Goal: Information Seeking & Learning: Learn about a topic

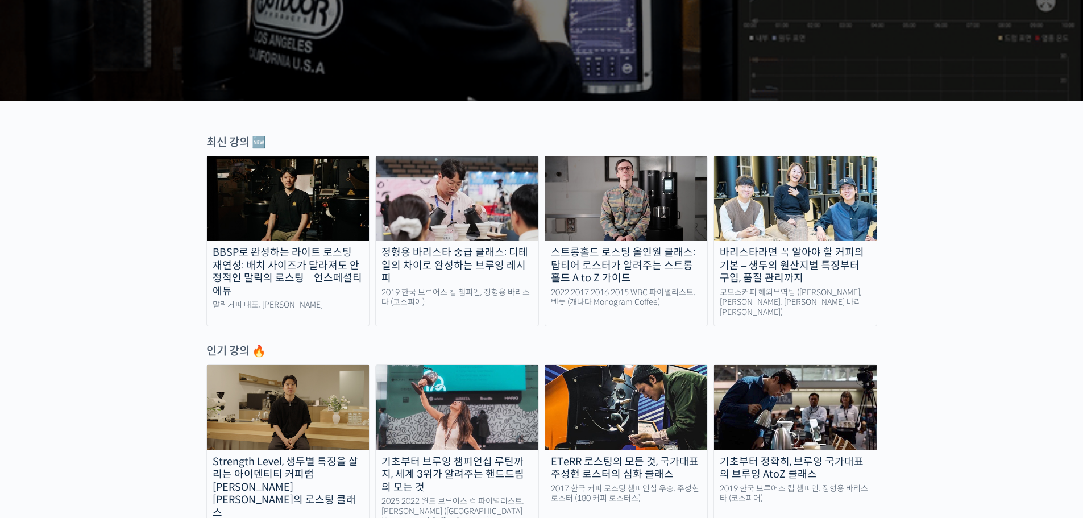
scroll to position [284, 0]
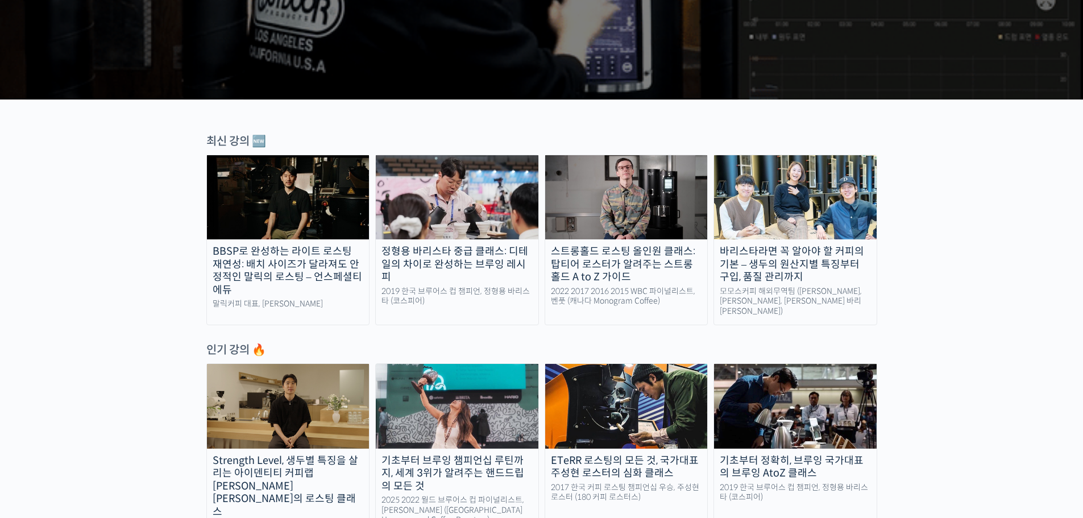
click at [604, 213] on img at bounding box center [626, 197] width 163 height 84
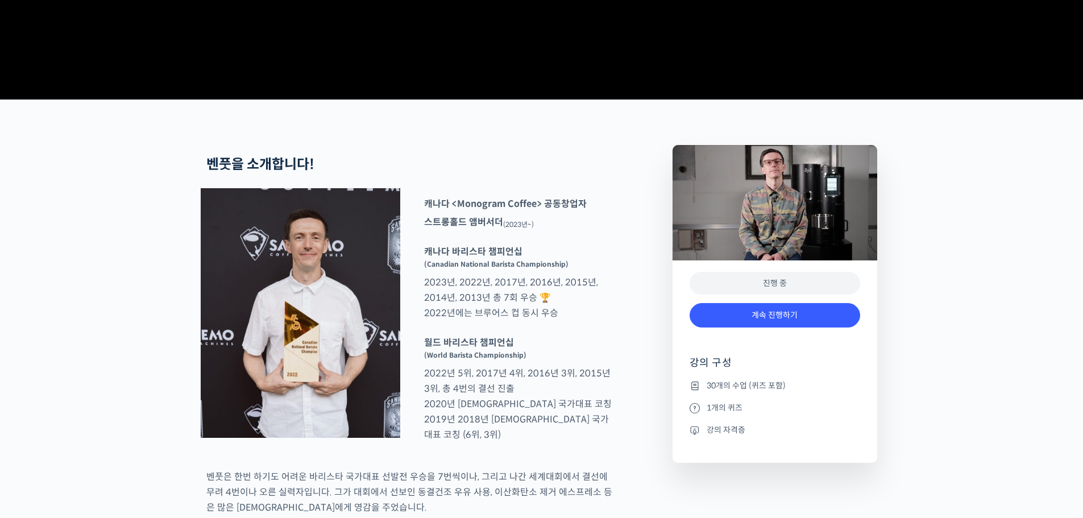
scroll to position [341, 0]
click at [787, 327] on link "계속 진행하기" at bounding box center [775, 314] width 171 height 24
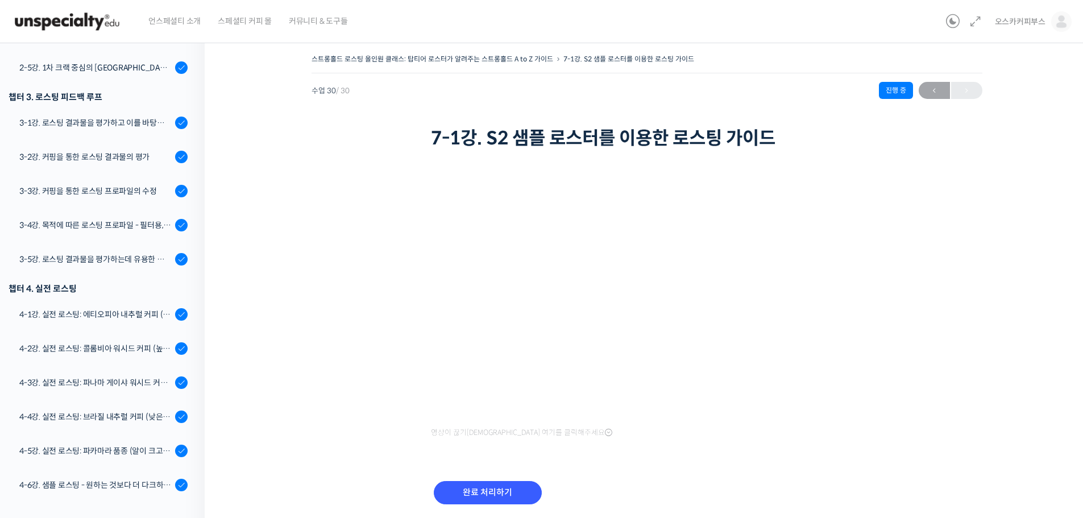
scroll to position [495, 0]
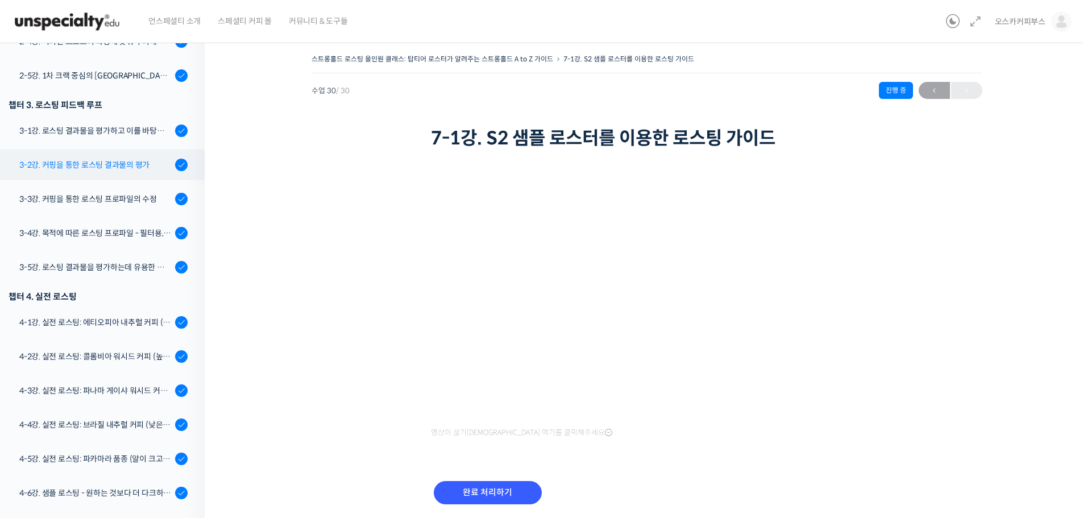
click at [118, 159] on div "3-2강. 커핑을 통한 로스팅 결과물의 평가" at bounding box center [95, 165] width 152 height 13
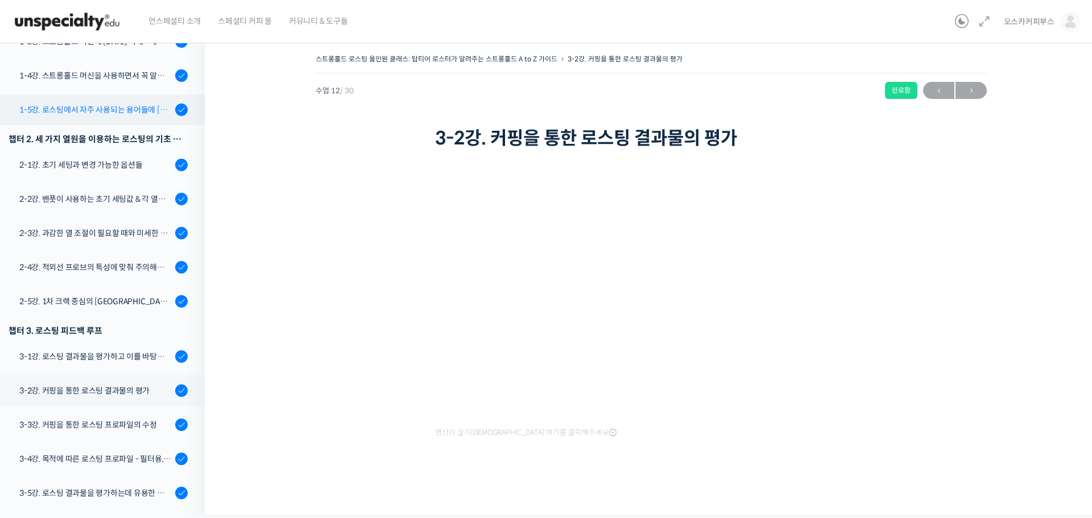
scroll to position [203, 0]
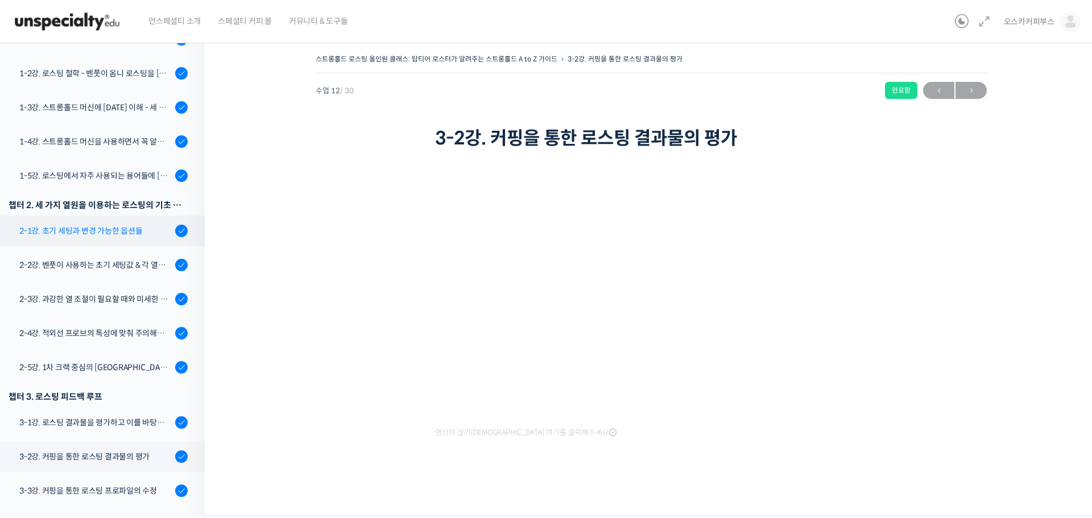
click at [130, 232] on div "2-1강. 초기 세팅과 변경 가능한 옵션들" at bounding box center [95, 231] width 152 height 13
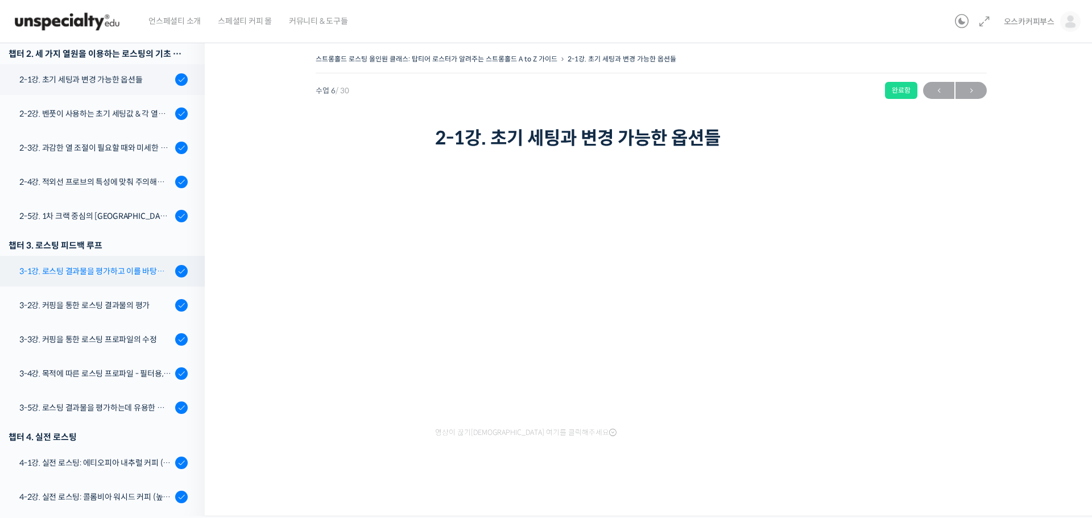
scroll to position [297, 0]
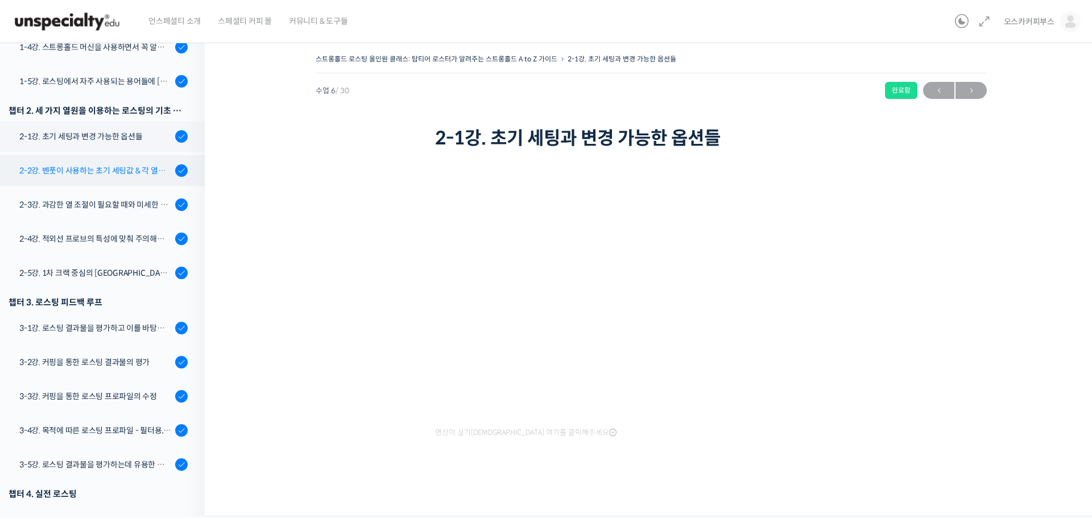
click at [86, 176] on div "2-2강. 벤풋이 사용하는 초기 세팅값 & 각 열원이 하는 역할" at bounding box center [95, 170] width 152 height 13
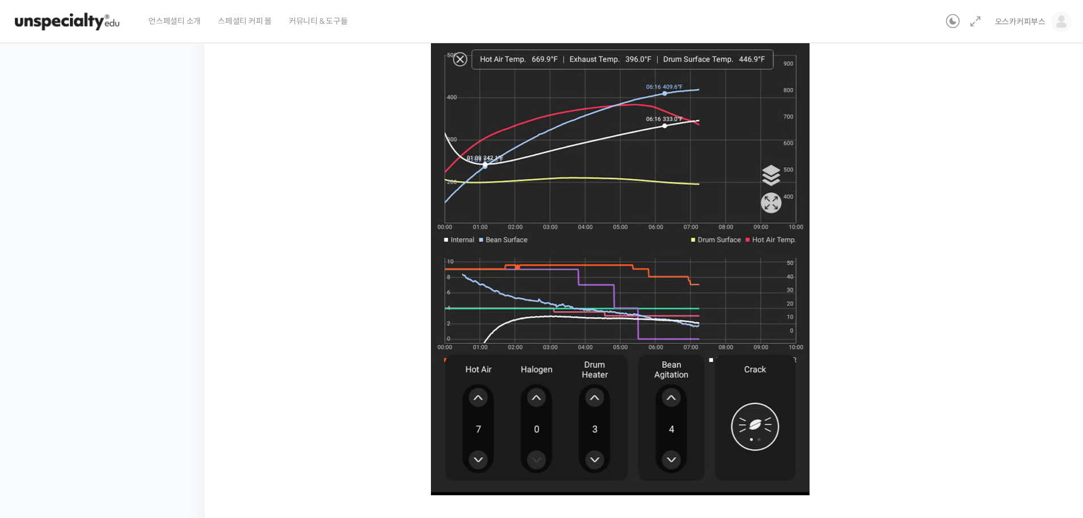
scroll to position [569, 0]
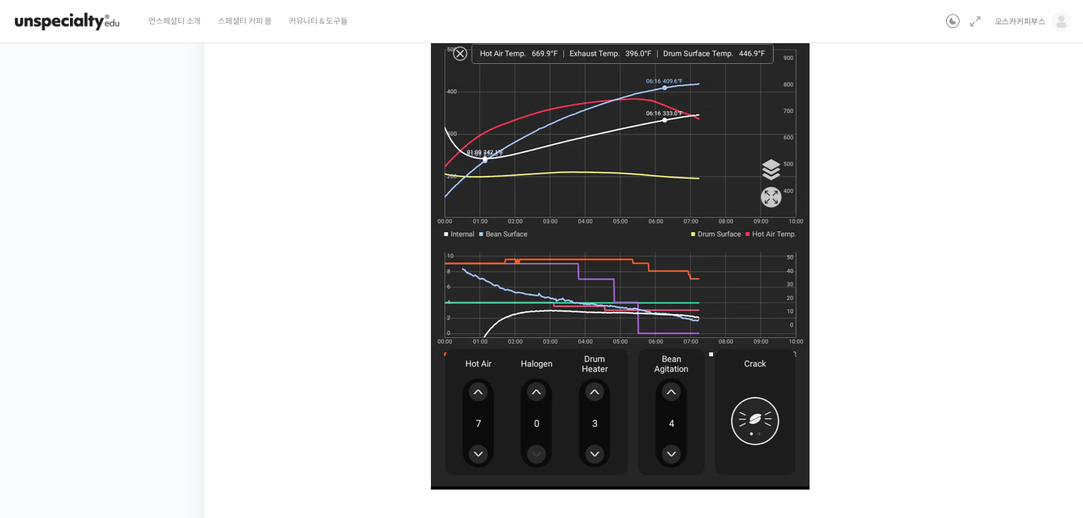
drag, startPoint x: 574, startPoint y: 162, endPoint x: 357, endPoint y: 189, distance: 218.2
click at [356, 190] on div "스트롱홀드 로스팅 올인원 클래스: 탑티어 로스터가 알려주는 스트롱홀드 A to Z 가이드 2-2강. 벤풋이 사용하는 초기 세팅값 & 각 열원이…" at bounding box center [647, 12] width 770 height 1059
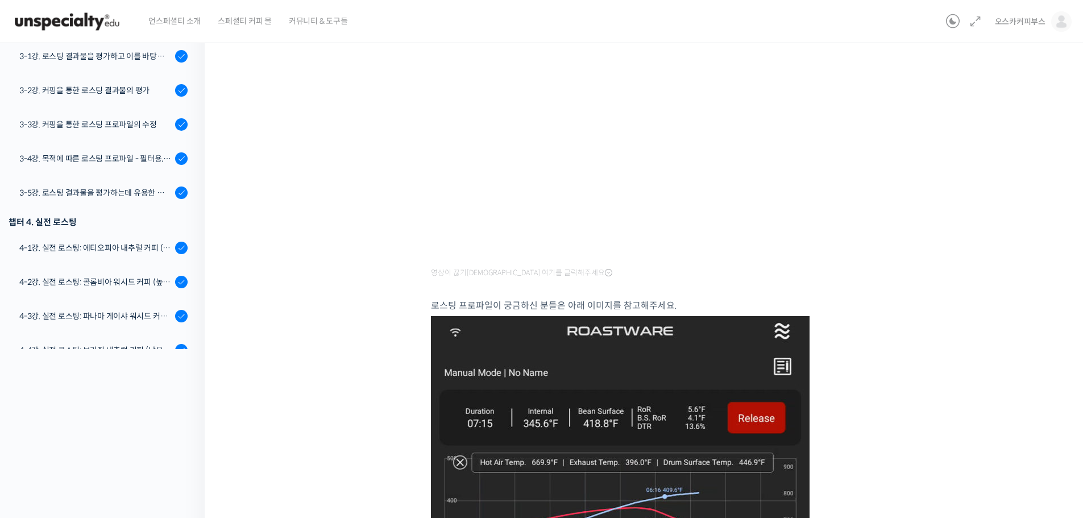
scroll to position [57, 0]
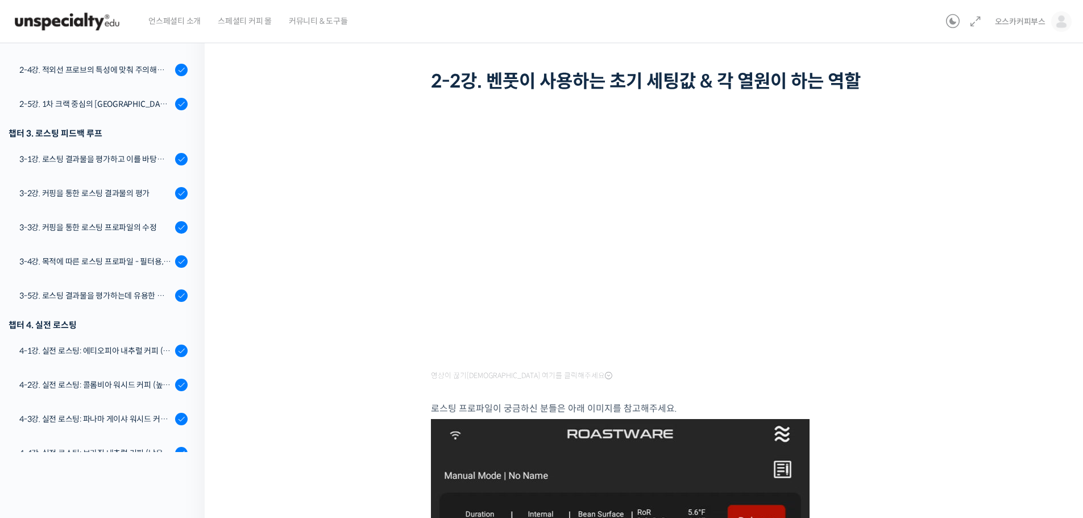
click at [391, 252] on div "스트롱홀드 로스팅 올인원 클래스: 탑티어 로스터가 알려주는 스트롱홀드 A to Z 가이드 2-2강. 벤풋이 사용하는 초기 세팅값 & 각 열원이…" at bounding box center [647, 523] width 770 height 1059
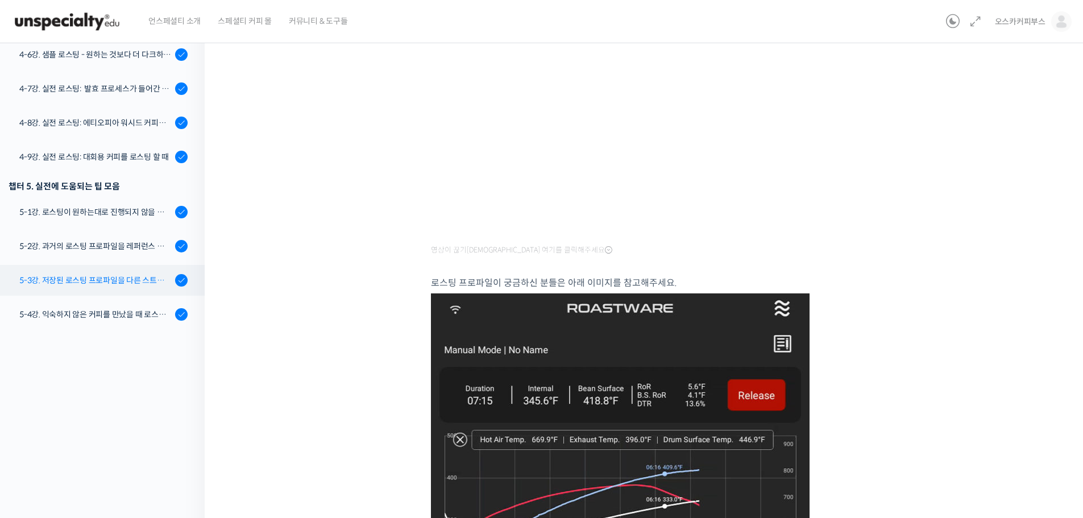
scroll to position [949, 0]
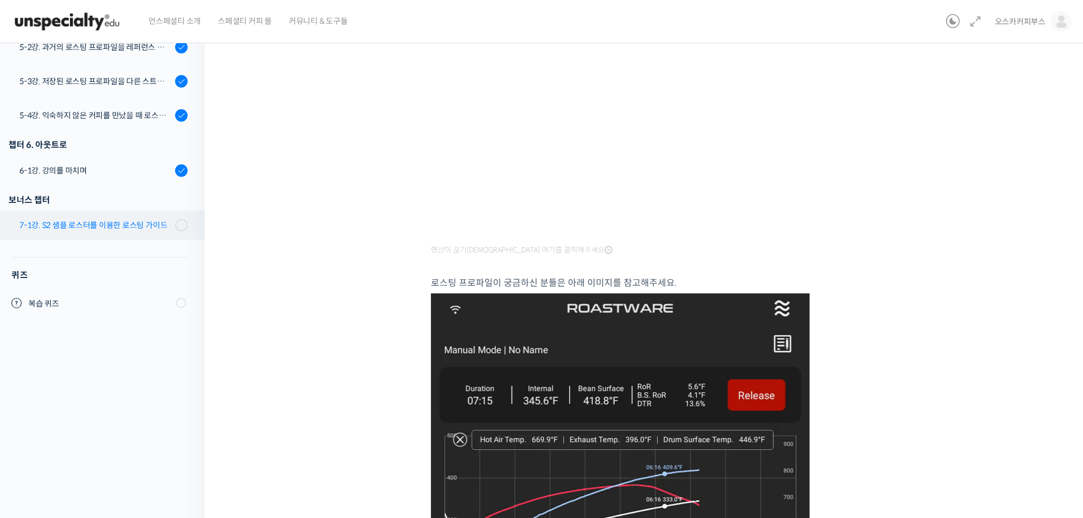
click at [93, 227] on div "7-1강. S2 샘플 로스터를 이용한 로스팅 가이드" at bounding box center [95, 225] width 152 height 13
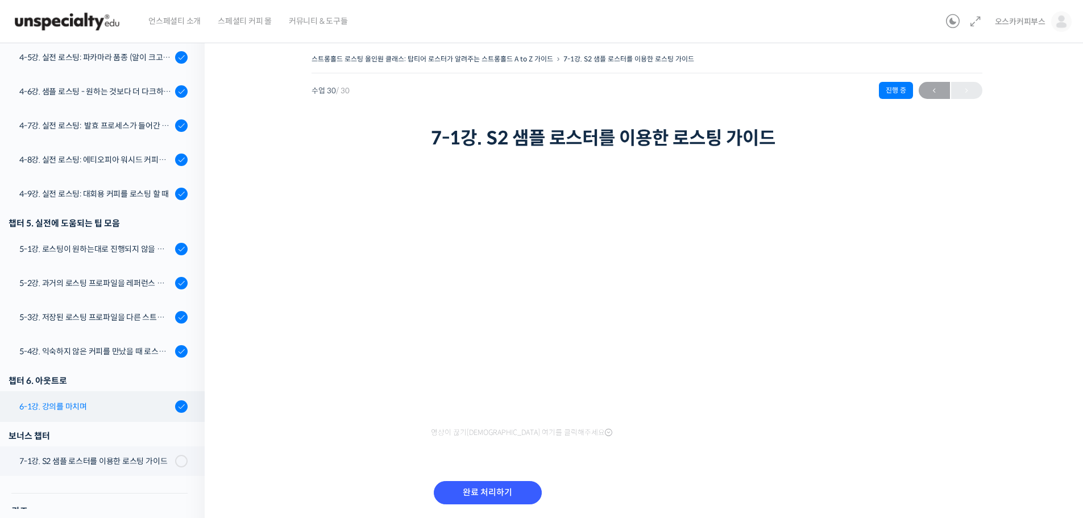
scroll to position [949, 0]
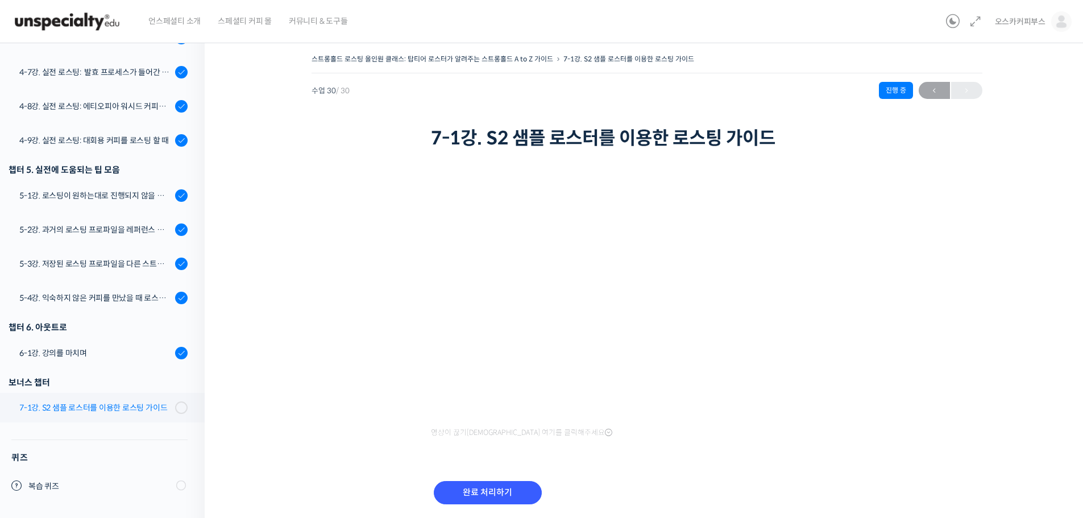
click at [127, 414] on link "7-1강. S2 샘플 로스터를 이용한 로스팅 가이드" at bounding box center [99, 408] width 210 height 30
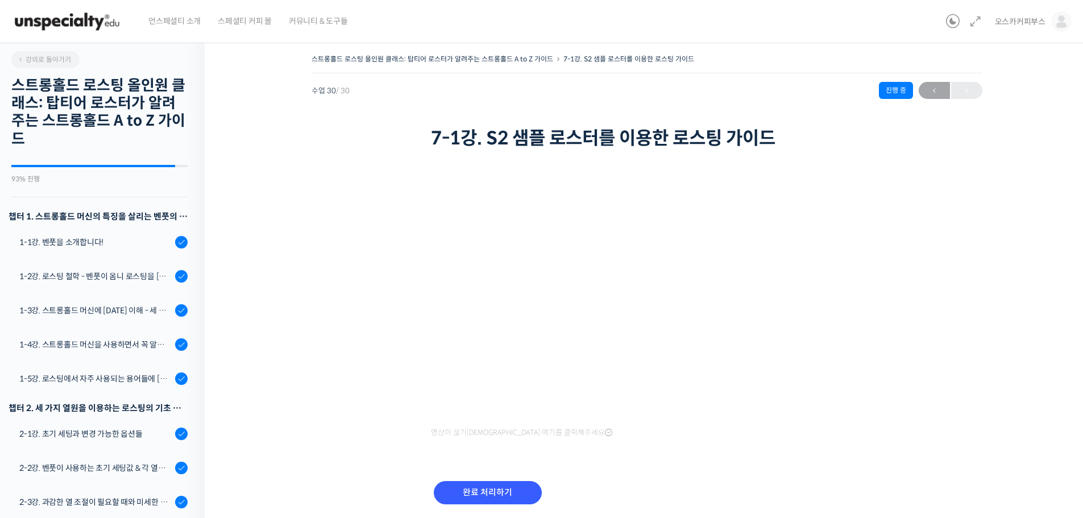
scroll to position [949, 0]
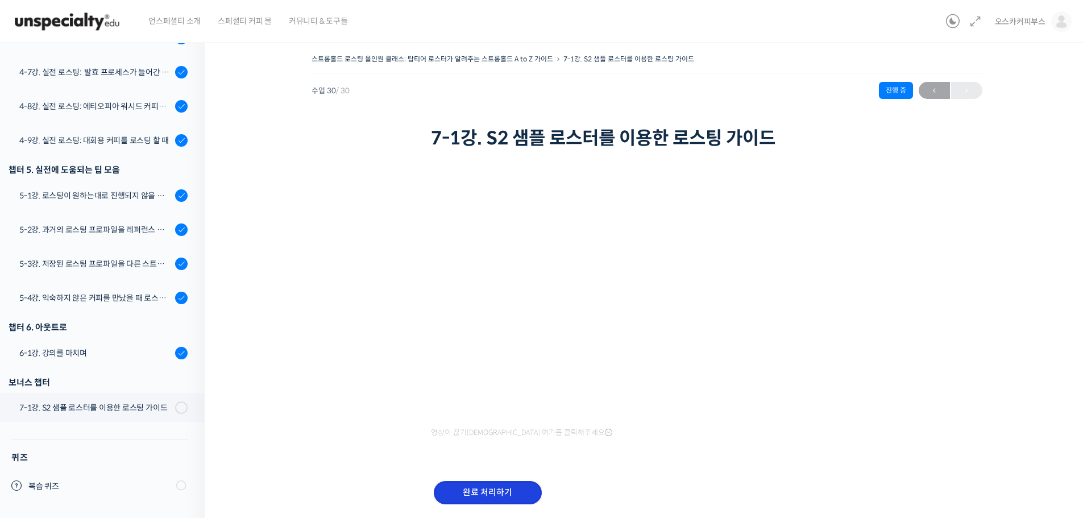
click at [484, 481] on input "완료 처리하기" at bounding box center [488, 492] width 108 height 23
click at [496, 495] on input "완료 처리하기" at bounding box center [488, 492] width 108 height 23
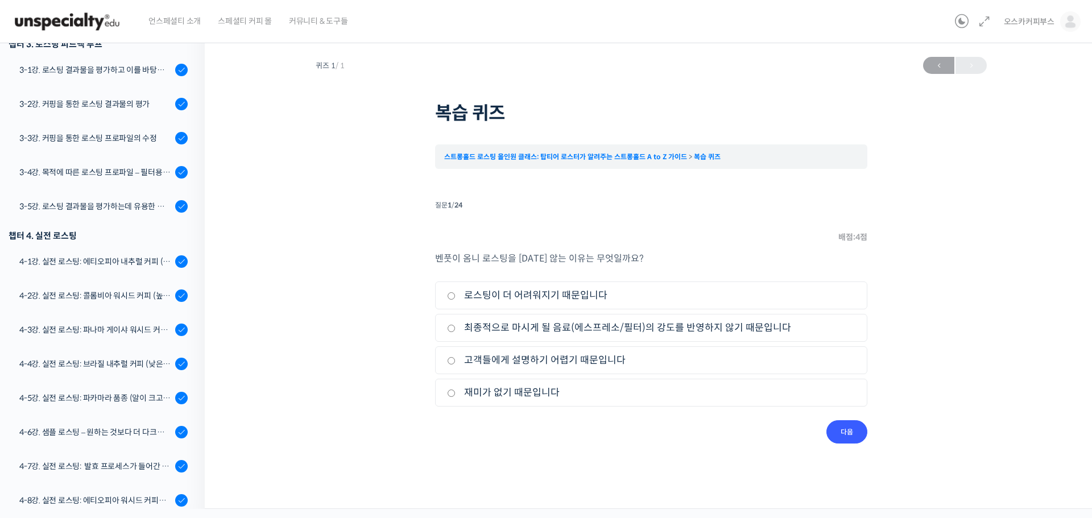
scroll to position [439, 0]
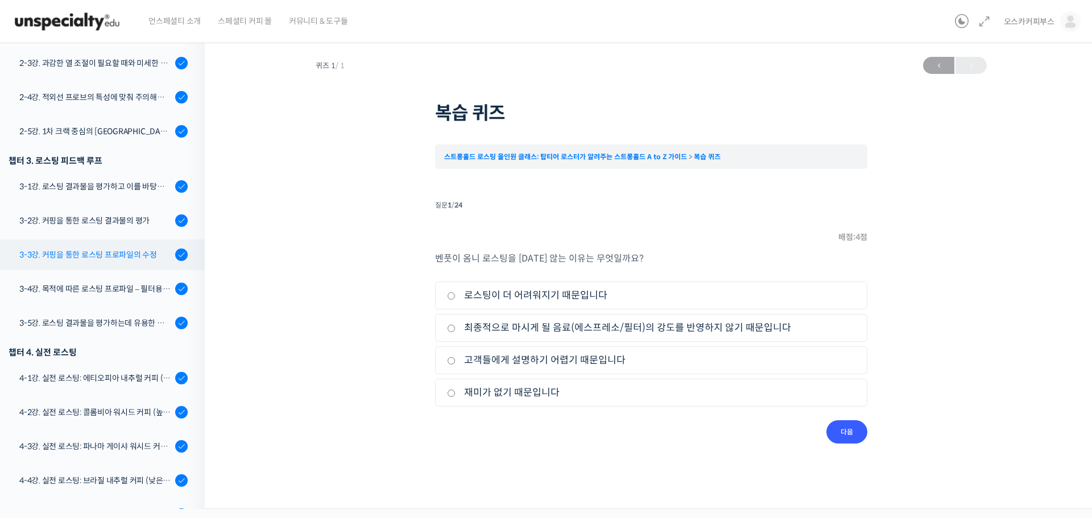
click at [143, 260] on div "3-3강. 커핑을 통한 로스팅 프로파일의 수정" at bounding box center [95, 254] width 152 height 13
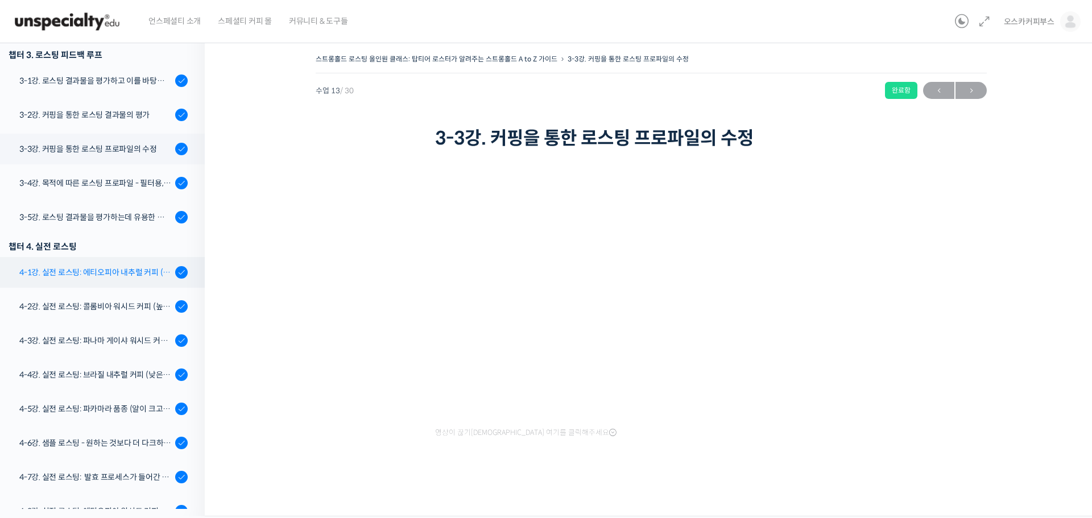
scroll to position [521, 0]
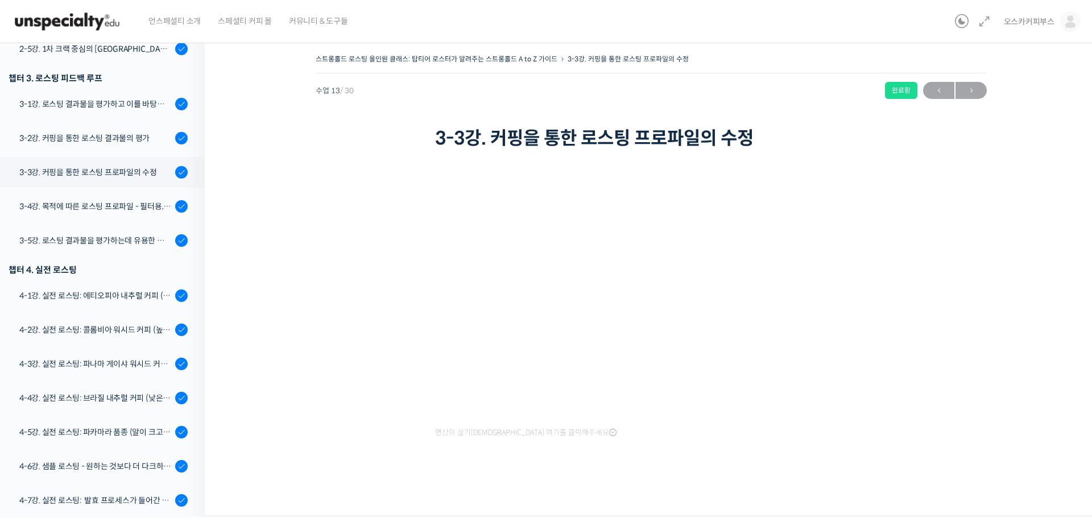
drag, startPoint x: 137, startPoint y: 234, endPoint x: 248, endPoint y: 200, distance: 116.0
click at [248, 195] on div "스트롱홀드 로스팅 올인원 클래스: 탑티어 로스터가 알려주는 스트롱홀드 A to Z 가이드 3-3강. 커핑을 통한 로스팅 프로파일의 수정 완료함…" at bounding box center [651, 275] width 893 height 482
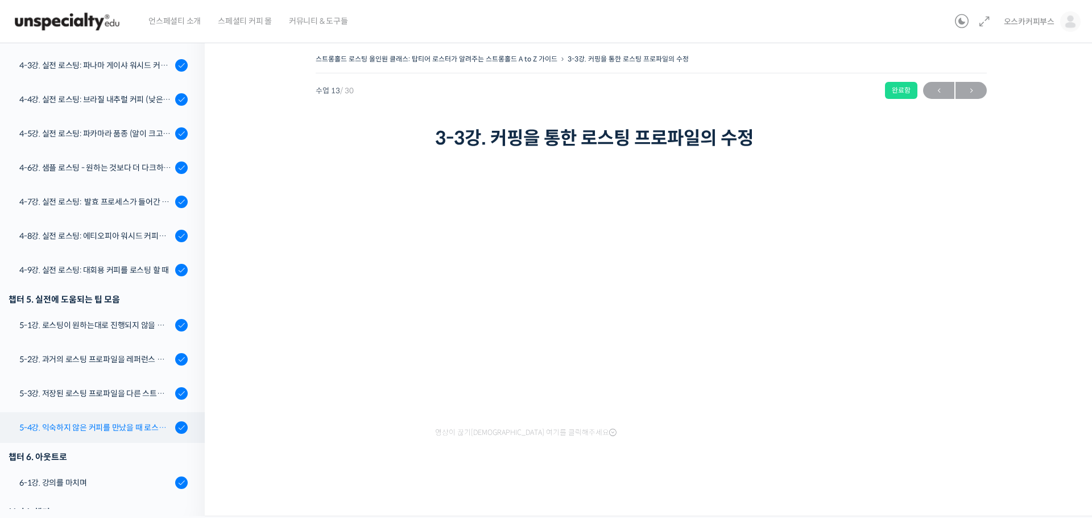
scroll to position [749, 0]
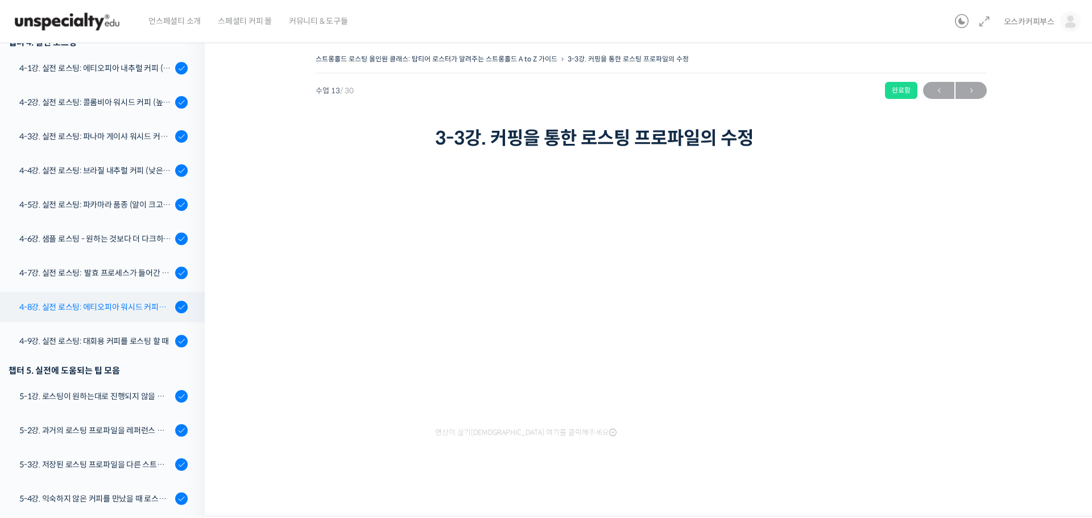
click at [111, 298] on link "4-8강. 실전 로스팅: 에티오피아 워시드 커피를 에스프레소용으로 로스팅 할 때" at bounding box center [99, 307] width 210 height 31
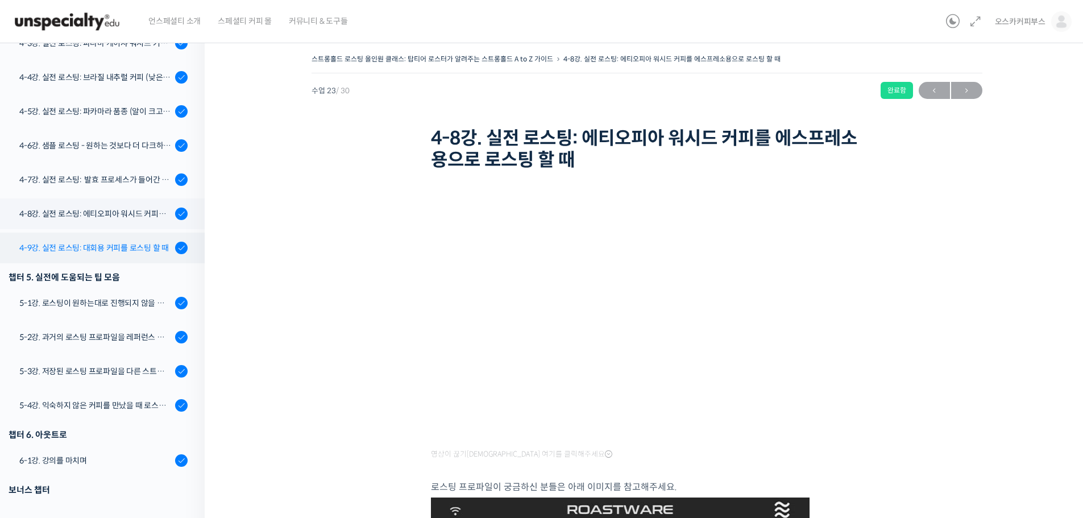
scroll to position [837, 0]
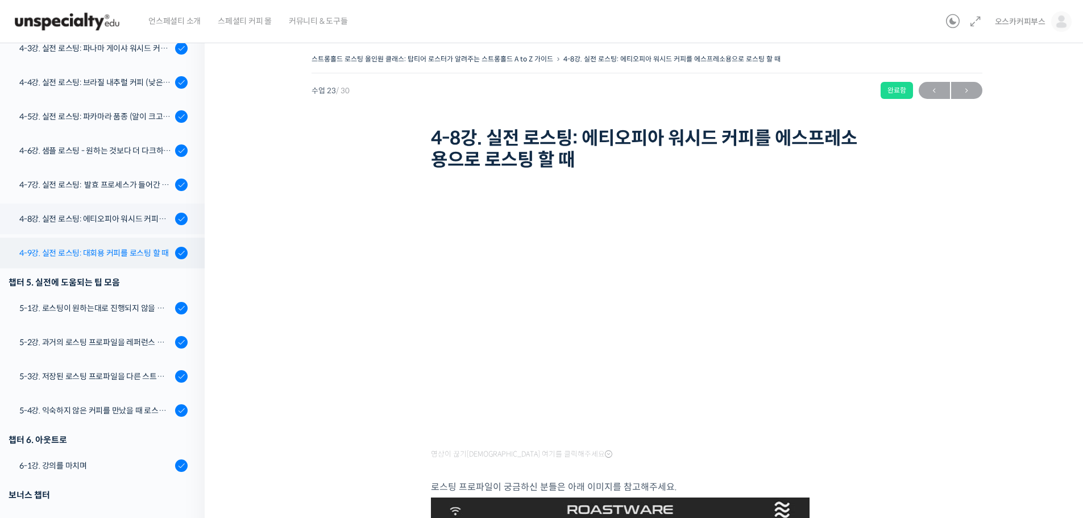
click at [132, 258] on div "4-9강. 실전 로스팅: 대회용 커피를 로스팅 할 때" at bounding box center [95, 253] width 152 height 13
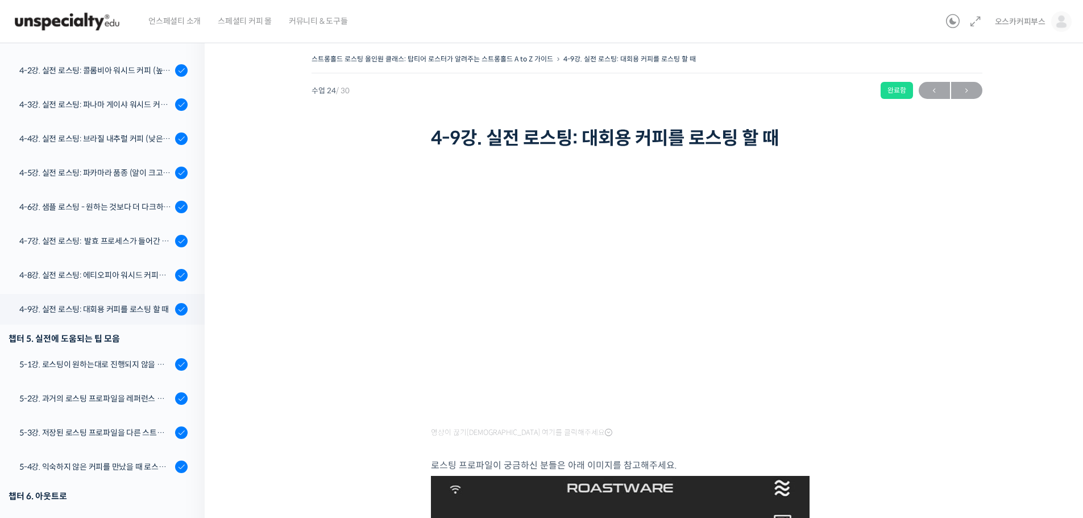
scroll to position [780, 0]
click at [98, 235] on div "4-7강. 실전 로스팅: 발효 프로세스가 들어간 커피를 필터용으로 로스팅 할 때" at bounding box center [95, 241] width 152 height 13
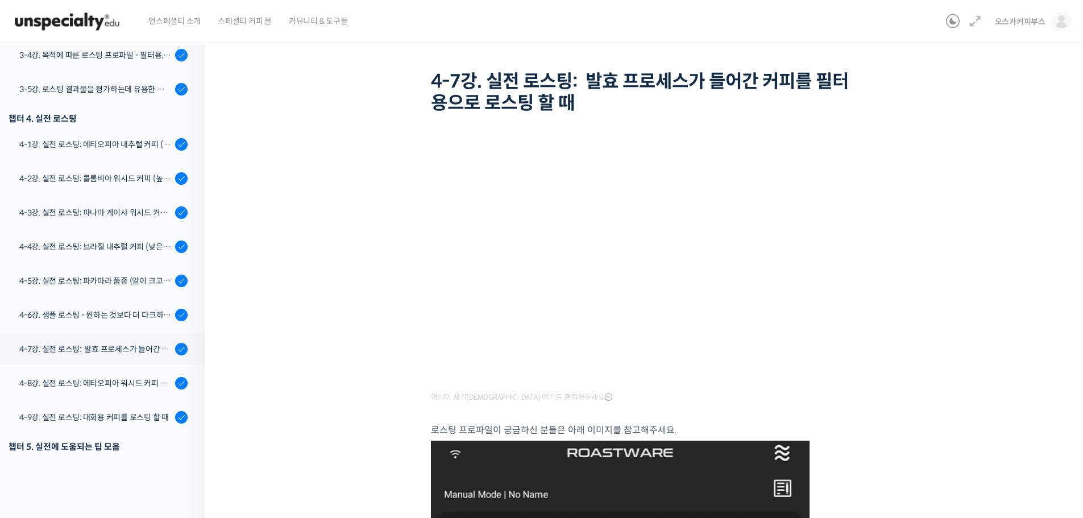
scroll to position [609, 0]
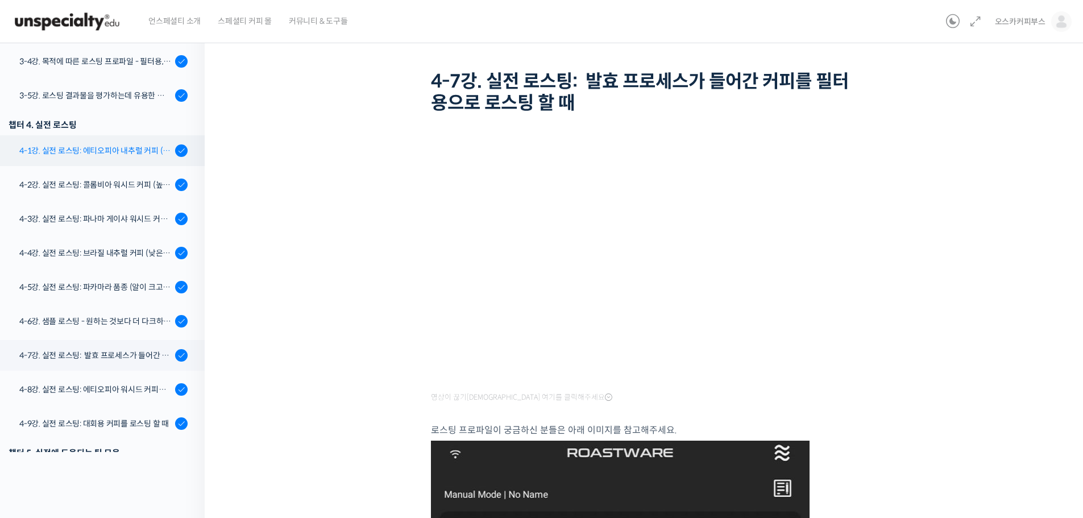
click at [111, 153] on div "4-1강. 실전 로스팅: 에티오피아 내추럴 커피 (당분이 많이 포함되어 있고 색이 고르지 않은 경우)" at bounding box center [95, 150] width 152 height 13
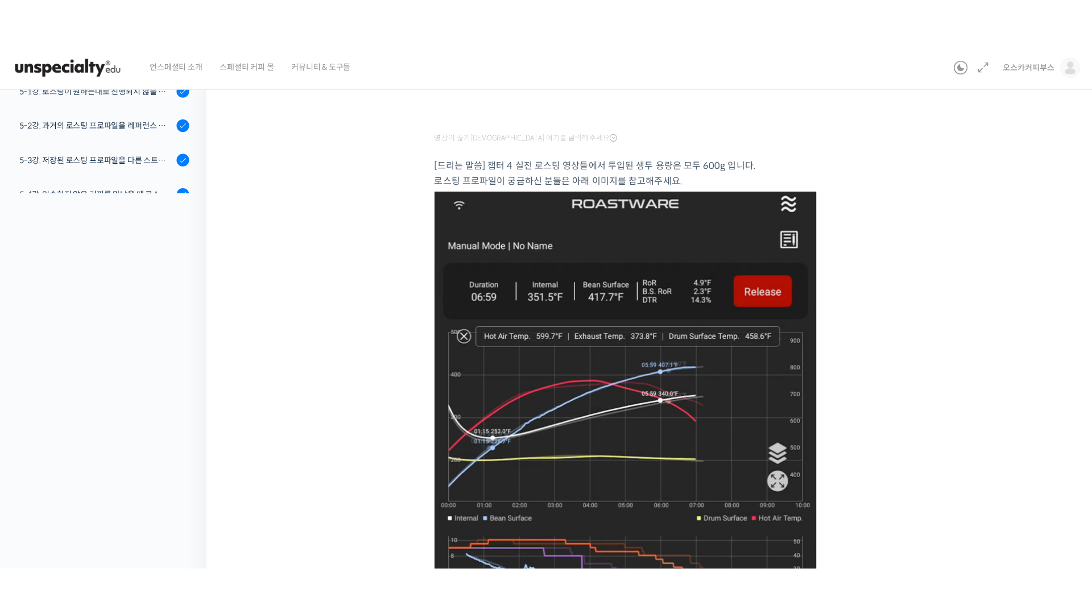
scroll to position [135, 0]
